Goal: Navigation & Orientation: Find specific page/section

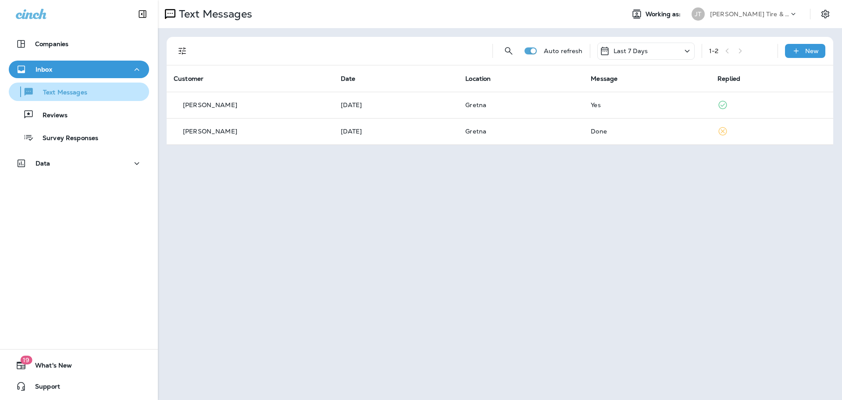
click at [61, 94] on p "Text Messages" at bounding box center [60, 93] width 53 height 8
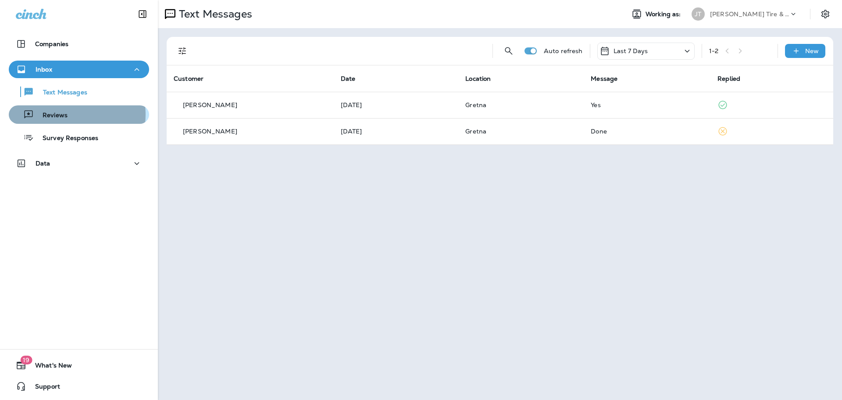
click at [60, 115] on p "Reviews" at bounding box center [51, 115] width 34 height 8
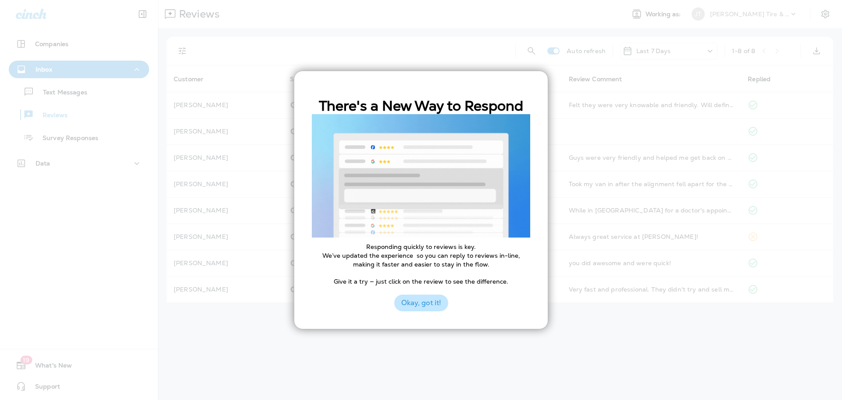
click at [430, 307] on button "Okay, got it!" at bounding box center [421, 302] width 54 height 17
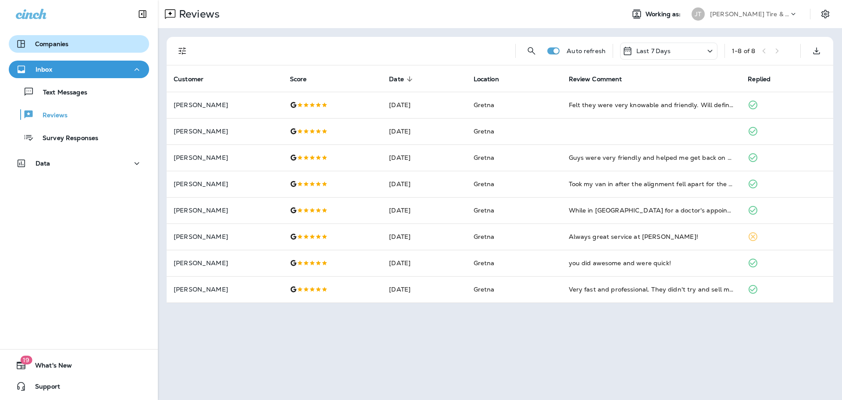
click at [50, 47] on p "Companies" at bounding box center [51, 43] width 33 height 7
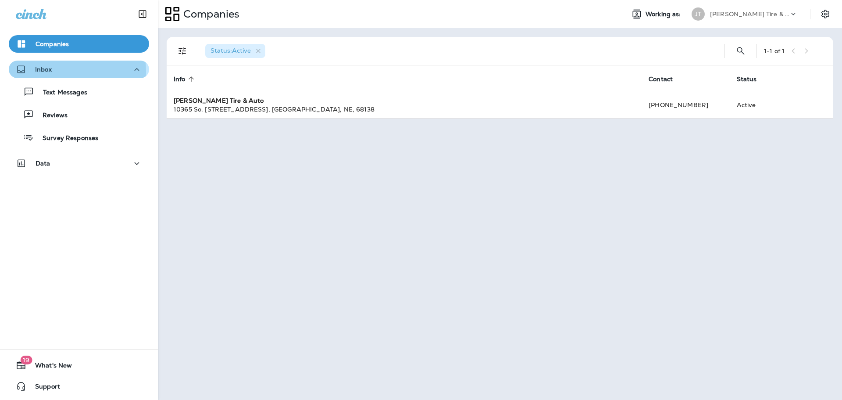
click at [54, 72] on div "Inbox" at bounding box center [79, 69] width 126 height 11
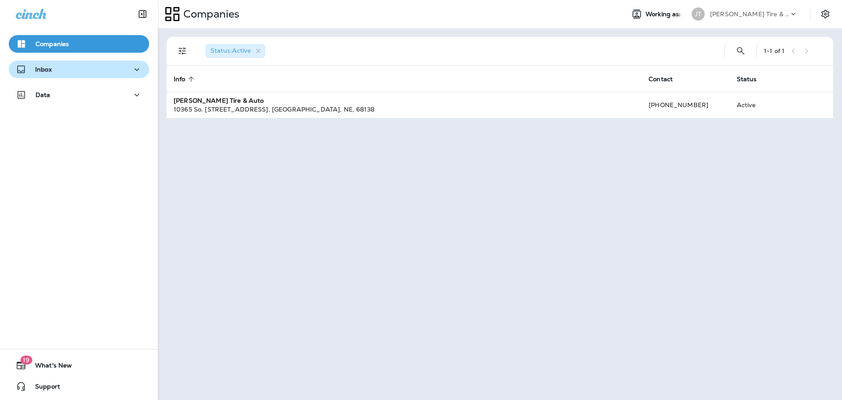
click at [55, 70] on div "Inbox" at bounding box center [79, 69] width 126 height 11
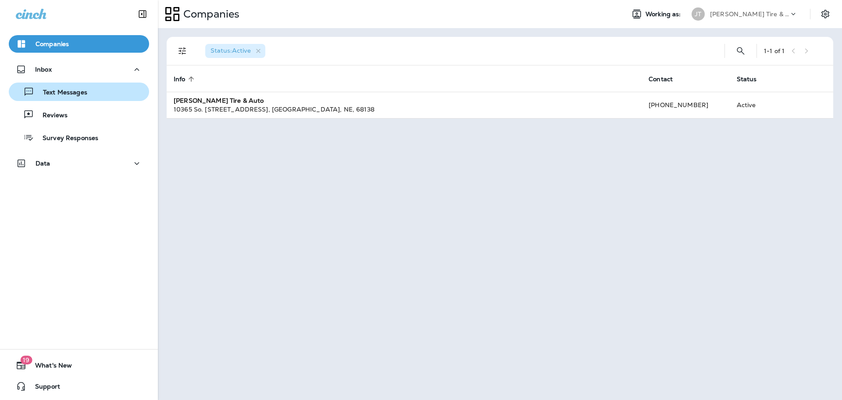
click at [55, 93] on p "Text Messages" at bounding box center [60, 93] width 53 height 8
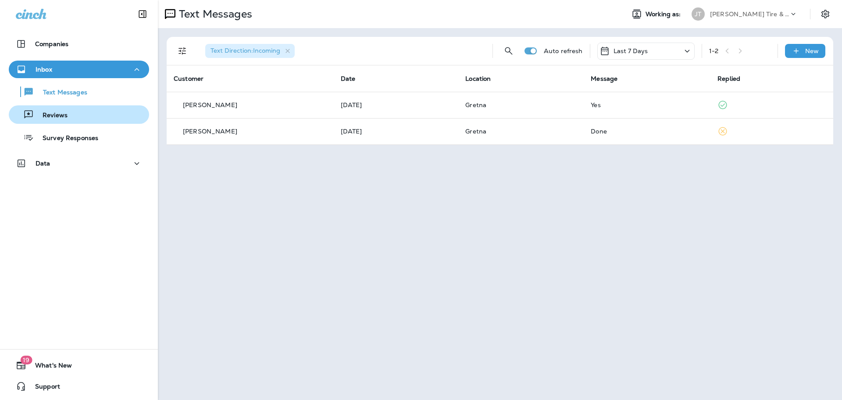
click at [51, 113] on p "Reviews" at bounding box center [51, 115] width 34 height 8
